Goal: Task Accomplishment & Management: Manage account settings

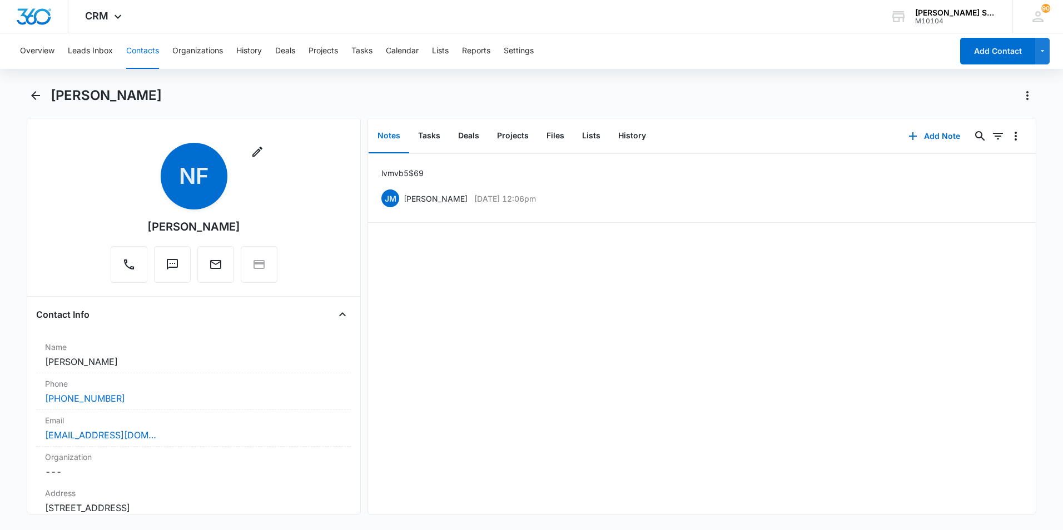
scroll to position [167, 0]
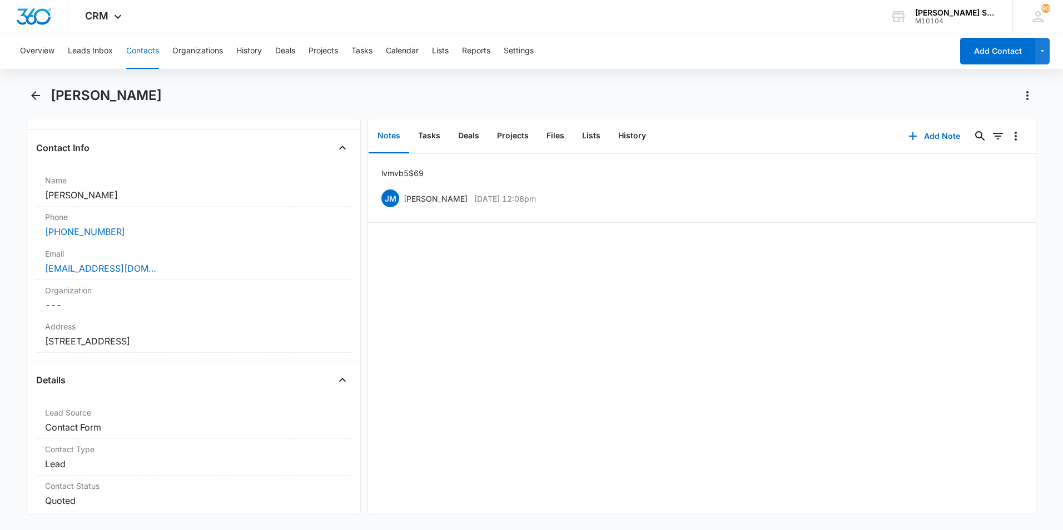
click at [149, 48] on button "Contacts" at bounding box center [142, 51] width 33 height 36
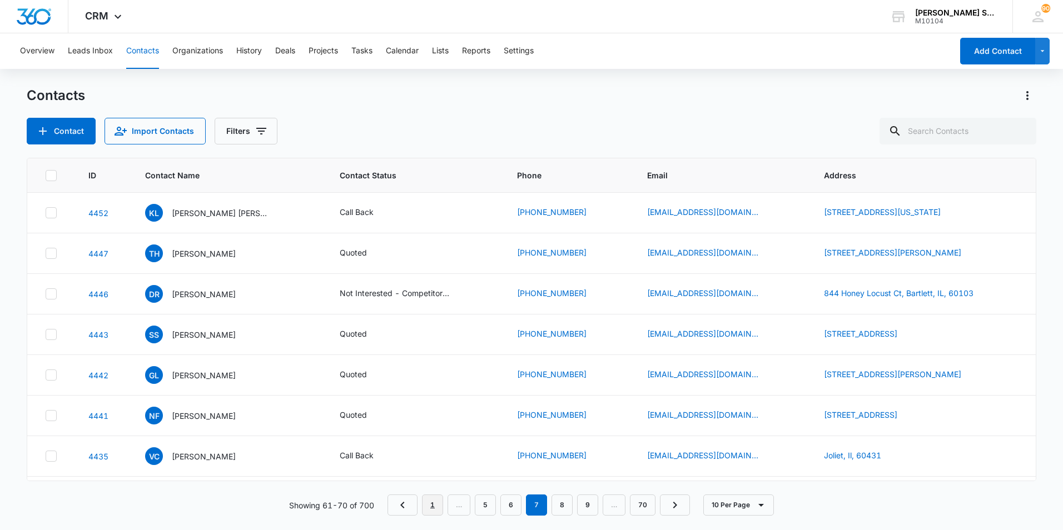
click at [435, 507] on link "1" at bounding box center [432, 505] width 21 height 21
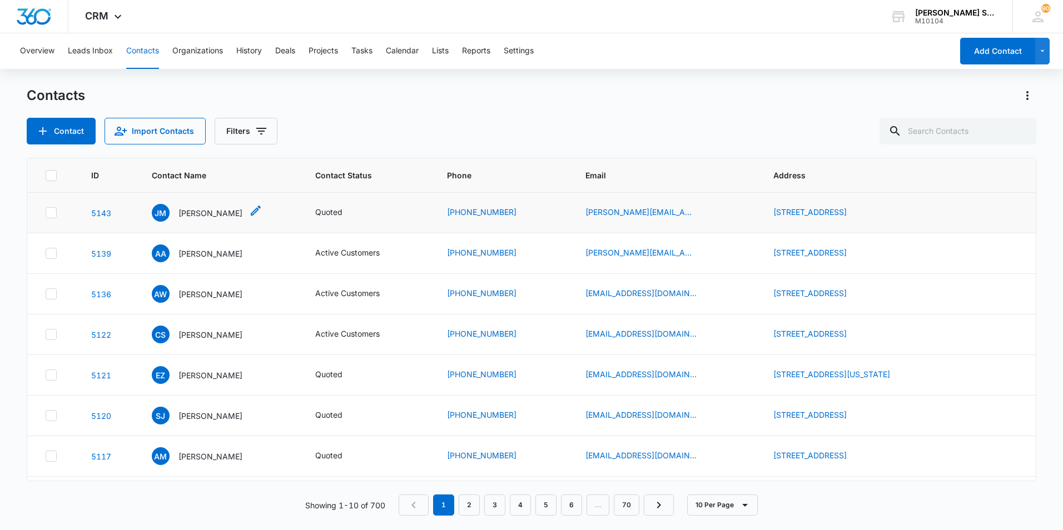
click at [193, 211] on p "[PERSON_NAME]" at bounding box center [210, 213] width 64 height 12
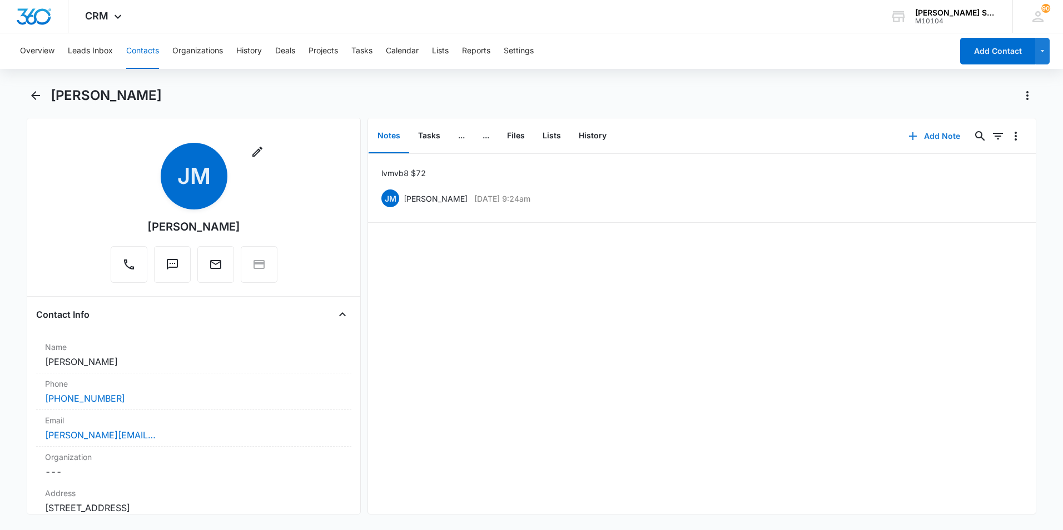
click at [931, 134] on button "Add Note" at bounding box center [934, 136] width 74 height 27
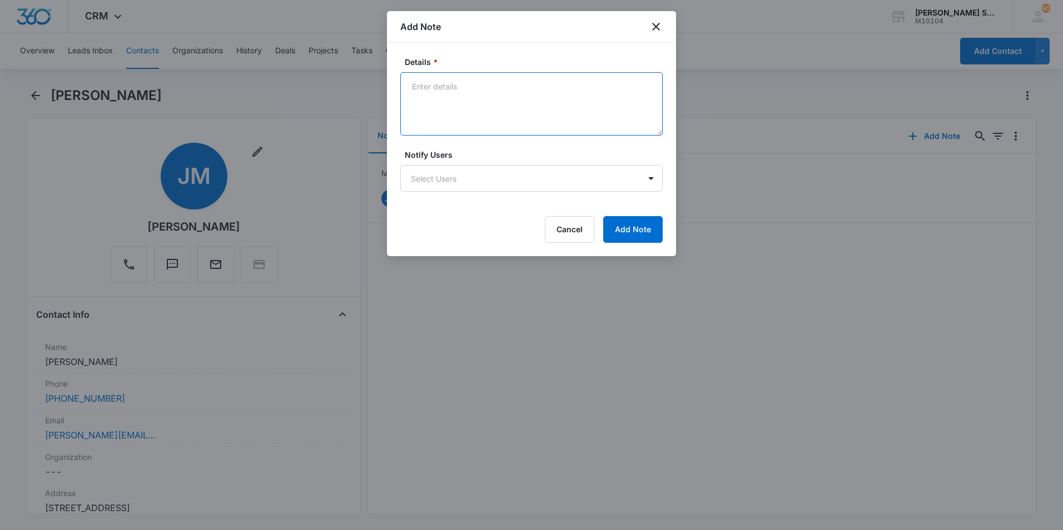
click at [479, 81] on textarea "Details *" at bounding box center [531, 103] width 262 height 63
click at [557, 83] on textarea "ttd mr for him and his neighbor at 22" at bounding box center [531, 103] width 262 height 63
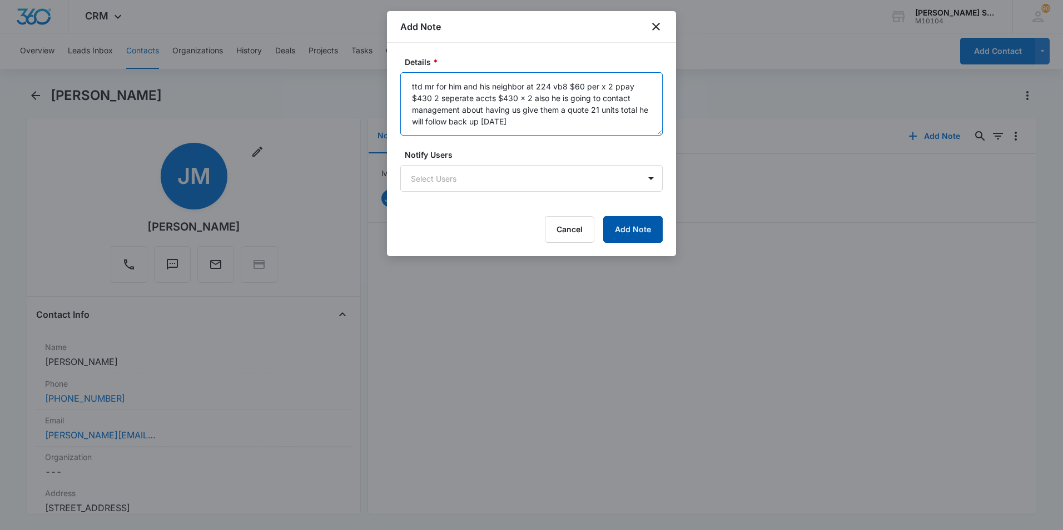
type textarea "ttd mr for him and his neighbor at 224 vb8 $60 per x 2 ppay $430 2 seperate acc…"
click at [647, 232] on button "Add Note" at bounding box center [632, 229] width 59 height 27
